Goal: Find specific page/section: Find specific page/section

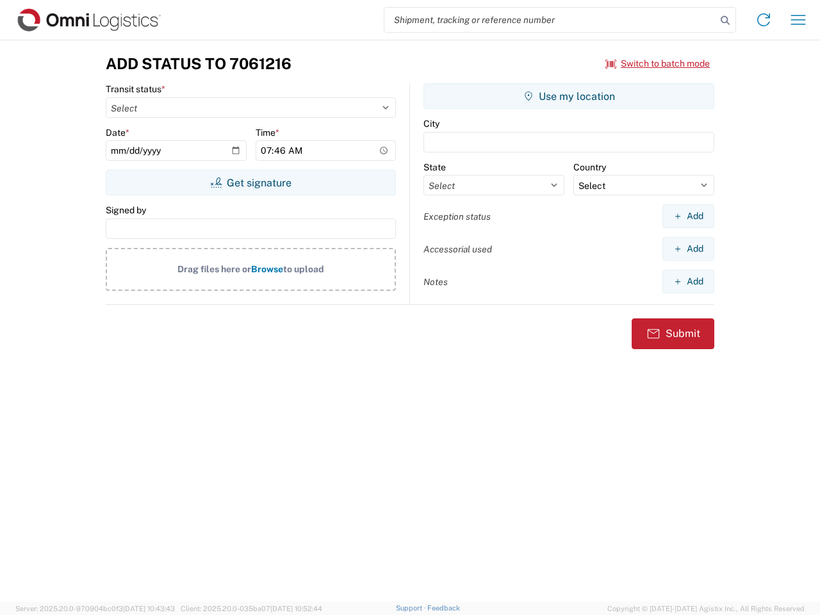
click at [550, 20] on input "search" at bounding box center [550, 20] width 332 height 24
click at [725, 20] on icon at bounding box center [725, 21] width 18 height 18
click at [763, 20] on icon at bounding box center [763, 20] width 20 height 20
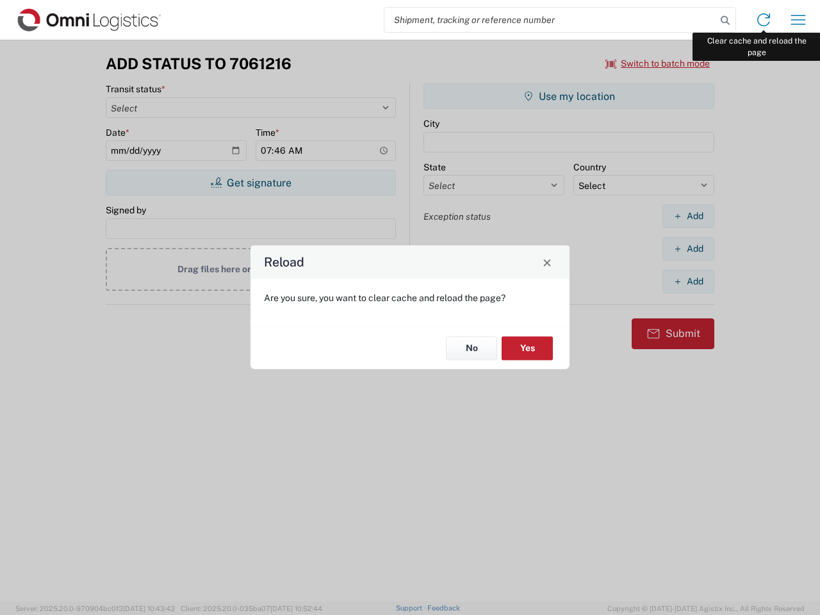
click at [798, 20] on div "Reload Are you sure, you want to clear cache and reload the page? No Yes" at bounding box center [410, 307] width 820 height 615
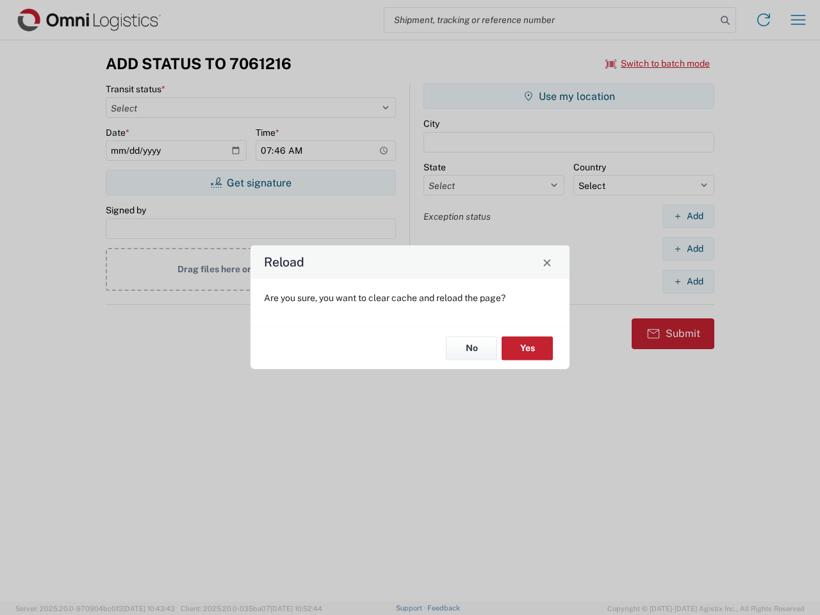
click at [658, 63] on div "Reload Are you sure, you want to clear cache and reload the page? No Yes" at bounding box center [410, 307] width 820 height 615
click at [250, 182] on div "Reload Are you sure, you want to clear cache and reload the page? No Yes" at bounding box center [410, 307] width 820 height 615
click at [569, 96] on div "Reload Are you sure, you want to clear cache and reload the page? No Yes" at bounding box center [410, 307] width 820 height 615
click at [688, 216] on div "Reload Are you sure, you want to clear cache and reload the page? No Yes" at bounding box center [410, 307] width 820 height 615
click at [688, 248] on div "Reload Are you sure, you want to clear cache and reload the page? No Yes" at bounding box center [410, 307] width 820 height 615
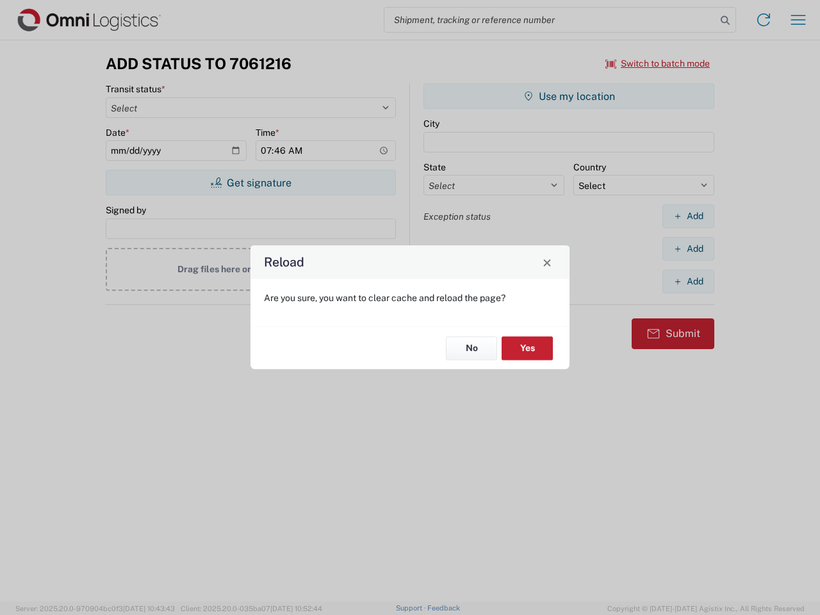
click at [688, 281] on div "Reload Are you sure, you want to clear cache and reload the page? No Yes" at bounding box center [410, 307] width 820 height 615
